Goal: Transaction & Acquisition: Purchase product/service

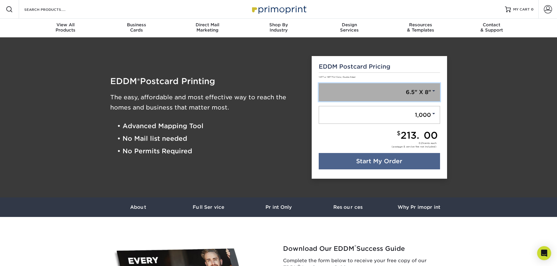
click at [399, 93] on link "6.5" X 8"" at bounding box center [378, 92] width 121 height 18
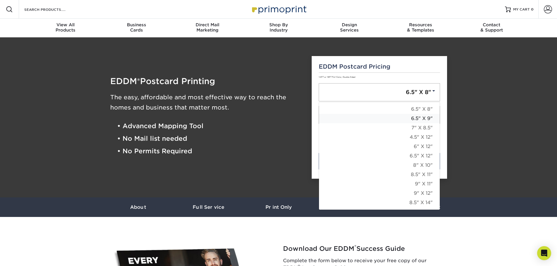
click at [399, 118] on link "6.5" X 9"" at bounding box center [379, 118] width 121 height 9
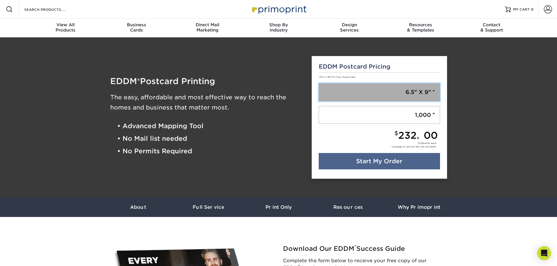
click at [399, 91] on link "6.5" X 9"" at bounding box center [378, 92] width 121 height 18
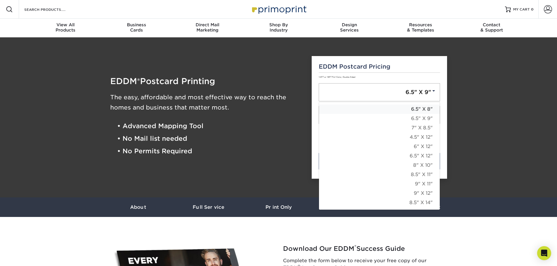
click at [399, 108] on link "6.5" X 8"" at bounding box center [379, 109] width 121 height 9
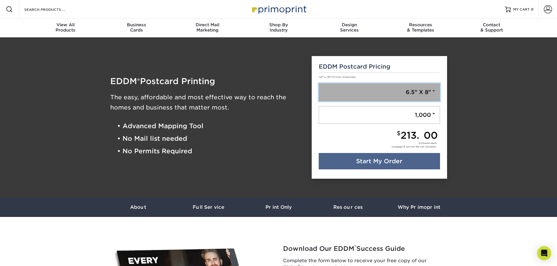
click at [405, 94] on link "6.5" X 8"" at bounding box center [378, 92] width 121 height 18
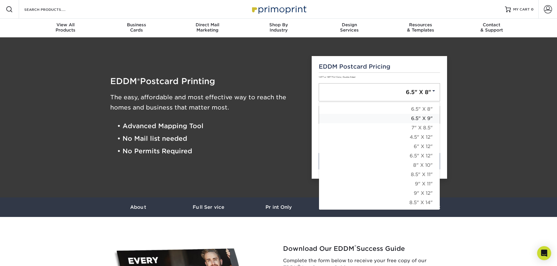
click at [405, 117] on link "6.5" X 9"" at bounding box center [379, 118] width 121 height 9
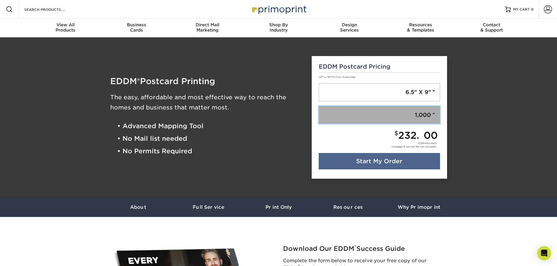
click at [431, 114] on span at bounding box center [433, 113] width 5 height 5
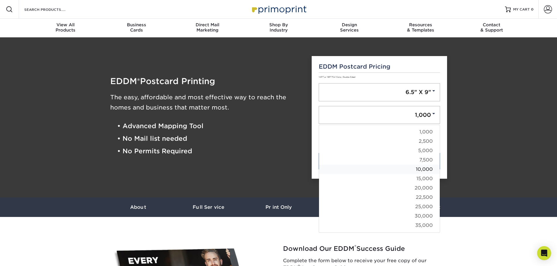
click at [425, 167] on link "10,000" at bounding box center [379, 169] width 121 height 9
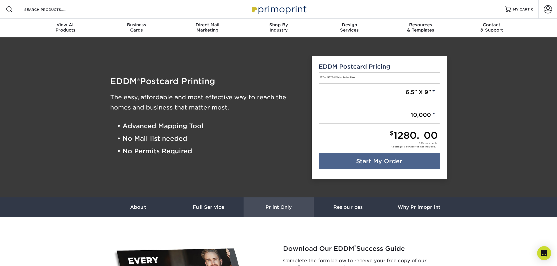
click at [285, 206] on h3 "Print Only" at bounding box center [278, 208] width 70 height 6
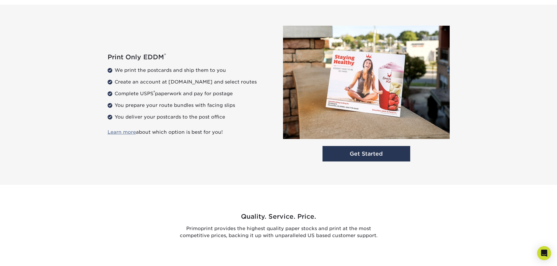
scroll to position [757, 0]
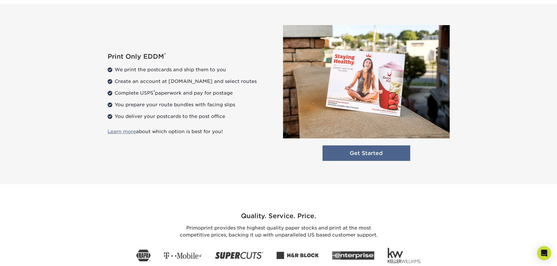
click at [363, 157] on link "Get Started" at bounding box center [366, 153] width 88 height 15
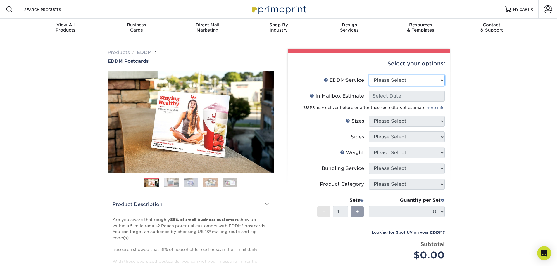
click at [430, 79] on select "Please Select Full Service Print Only" at bounding box center [406, 80] width 76 height 11
select select "print_only"
click at [368, 75] on select "Please Select Full Service Print Only" at bounding box center [406, 80] width 76 height 11
select select "-1"
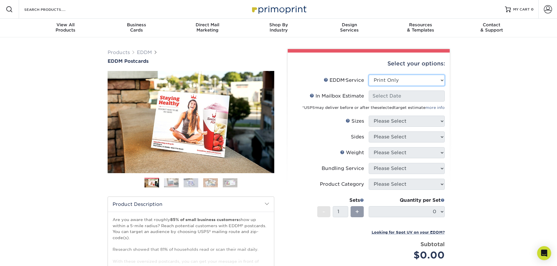
select select "-1"
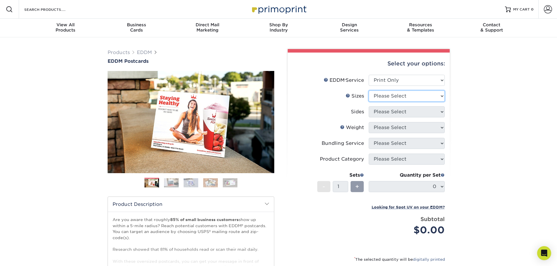
click at [434, 98] on select "Please Select 4.5" x 12" 6" x 12" 6.5" x 8" 6.5" x 9" 6.5" x 12" 7" x 8.5" 8" x…" at bounding box center [406, 96] width 76 height 11
select select "6.50x9.00"
click at [368, 91] on select "Please Select 4.5" x 12" 6" x 12" 6.5" x 8" 6.5" x 9" 6.5" x 12" 7" x 8.5" 8" x…" at bounding box center [406, 96] width 76 height 11
click at [425, 114] on select "Please Select Print Both Sides Print Front Only" at bounding box center [406, 111] width 76 height 11
select select "13abbda7-1d64-4f25-8bb2-c179b224825d"
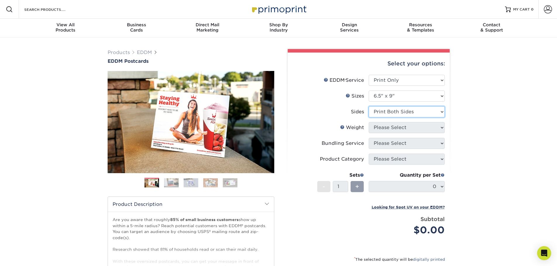
click at [368, 106] on select "Please Select Print Both Sides Print Front Only" at bounding box center [406, 111] width 76 height 11
click at [422, 129] on select "Please Select 16PT 14PT" at bounding box center [406, 127] width 76 height 11
select select "14PT"
click at [368, 122] on select "Please Select 16PT 14PT" at bounding box center [406, 127] width 76 height 11
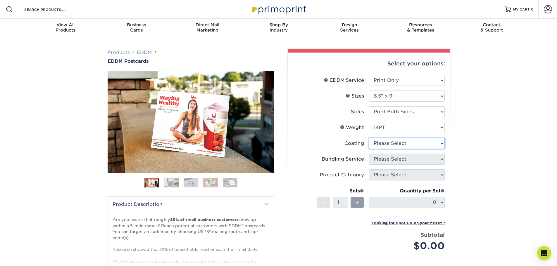
click at [425, 143] on select at bounding box center [406, 143] width 76 height 11
select select "1e8116af-acfc-44b1-83dc-8181aa338834"
click at [368, 138] on select at bounding box center [406, 143] width 76 height 11
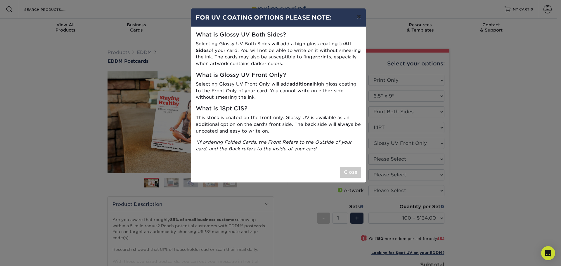
click at [361, 18] on button "×" at bounding box center [358, 16] width 13 height 16
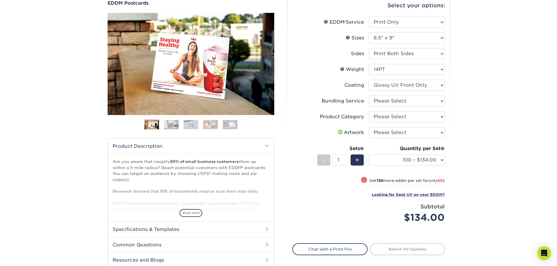
scroll to position [58, 0]
click at [428, 100] on select "Please Select No Bundling Services Yes, Bundles of 50 (+2 Days) Yes, Bundles of…" at bounding box center [406, 100] width 76 height 11
click at [425, 115] on select "Please Select Postcards" at bounding box center [406, 116] width 76 height 11
select select "9b7272e0-d6c8-4c3c-8e97-d3a1bcdab858"
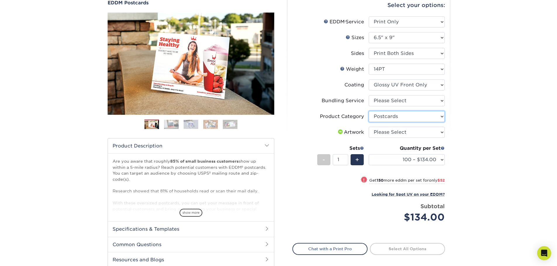
click at [368, 111] on select "Please Select Postcards" at bounding box center [406, 116] width 76 height 11
click at [416, 128] on select "Please Select I will upload files I need a design - $150" at bounding box center [406, 132] width 76 height 11
select select "upload"
click at [368, 127] on select "Please Select I will upload files I need a design - $150" at bounding box center [406, 132] width 76 height 11
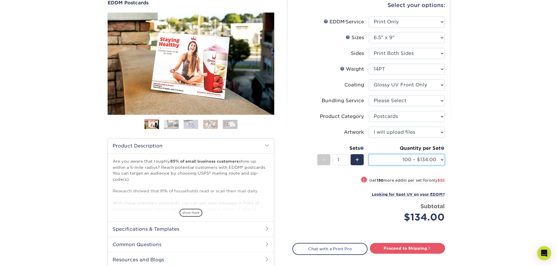
click at [439, 160] on select "100 – $134.00 250 – $186.00 500 – $207.00 1000 – $232.00 2500 – $387.00 5000 – …" at bounding box center [406, 159] width 76 height 11
select select "10000 – $1280.00"
click at [368, 154] on select "100 – $134.00 250 – $186.00 500 – $207.00 1000 – $232.00 2500 – $387.00 5000 – …" at bounding box center [406, 159] width 76 height 11
click at [517, 65] on div "Products EDDM EDDM Postcards Previous Next" at bounding box center [278, 145] width 557 height 332
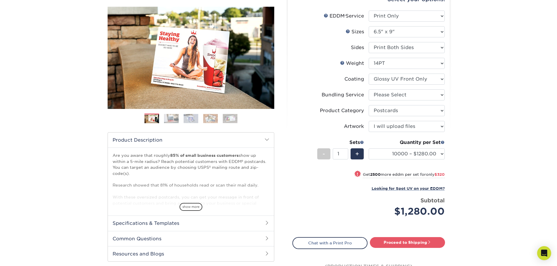
scroll to position [0, 0]
